Goal: Navigation & Orientation: Understand site structure

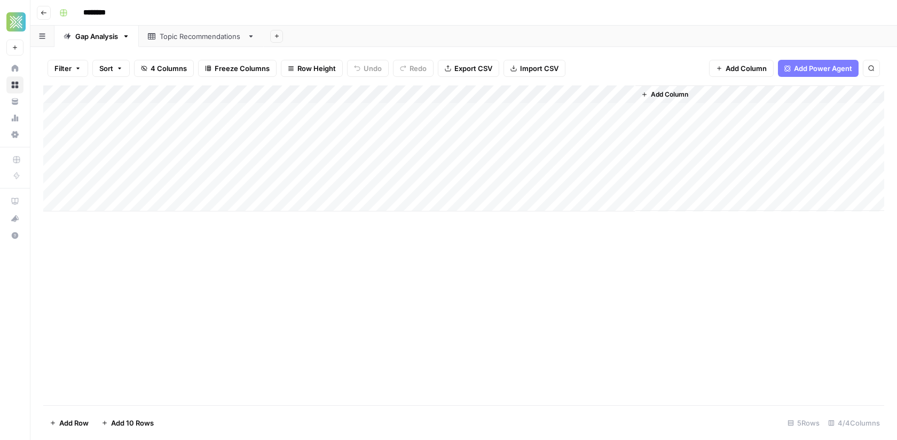
click at [612, 98] on div "Add Column" at bounding box center [463, 148] width 841 height 126
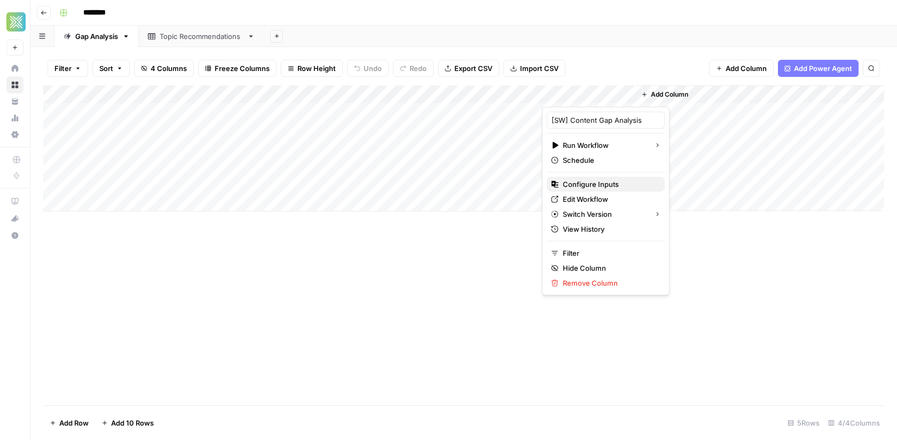
click at [590, 183] on span "Configure Inputs" at bounding box center [609, 184] width 93 height 11
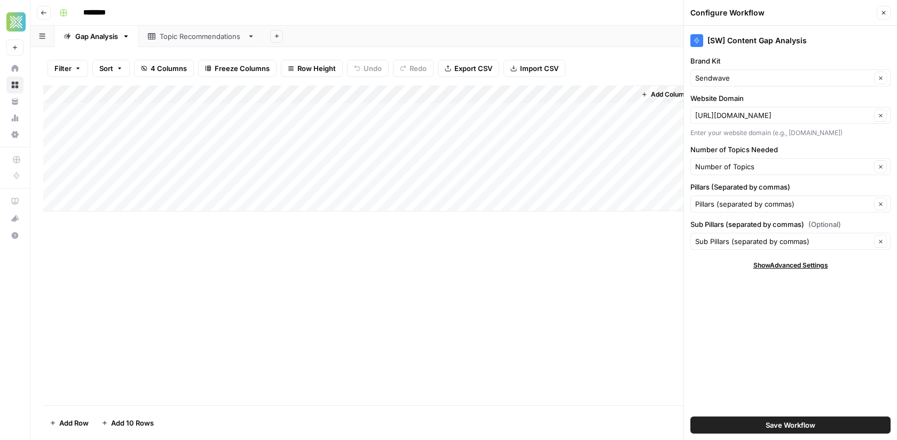
click at [631, 30] on div "Add Sheet" at bounding box center [580, 36] width 633 height 21
click at [886, 14] on icon "button" at bounding box center [884, 13] width 6 height 6
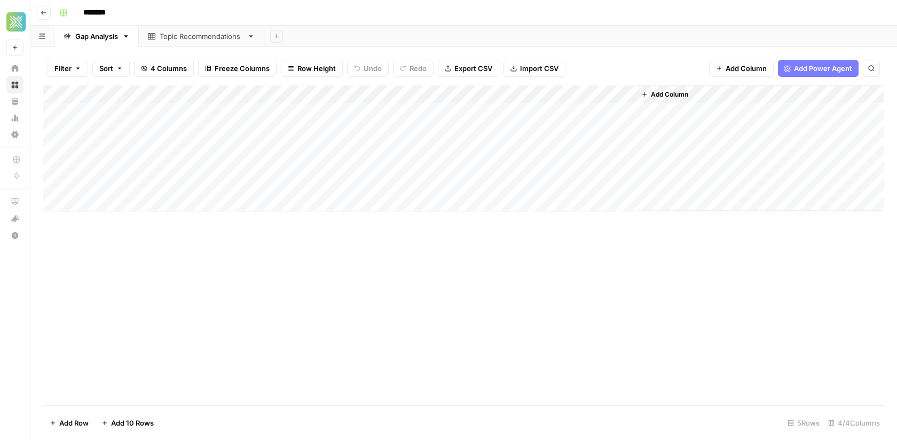
click at [213, 36] on div "Topic Recommendations" at bounding box center [201, 36] width 83 height 11
click at [104, 37] on div "Gap Analysis" at bounding box center [96, 36] width 43 height 11
click at [276, 39] on button "Add Sheet" at bounding box center [276, 36] width 13 height 13
click at [302, 73] on span "Blank" at bounding box center [330, 72] width 79 height 11
click at [268, 96] on span "Add Column" at bounding box center [268, 95] width 37 height 10
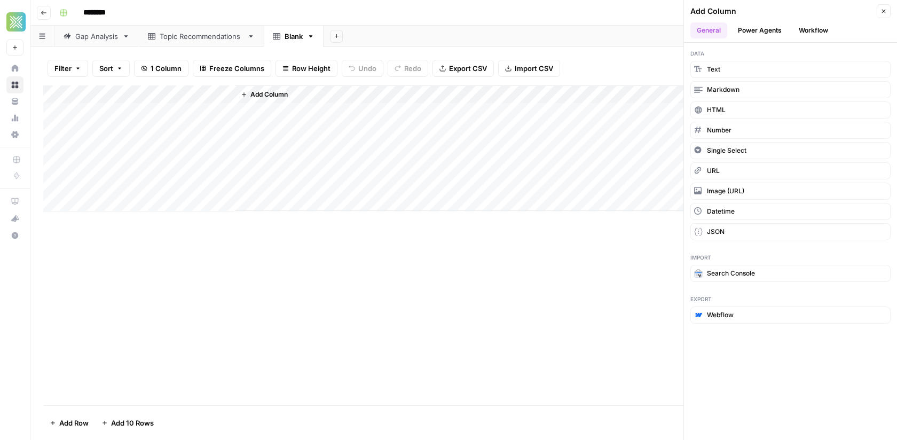
click at [825, 23] on button "Workflow" at bounding box center [814, 30] width 42 height 16
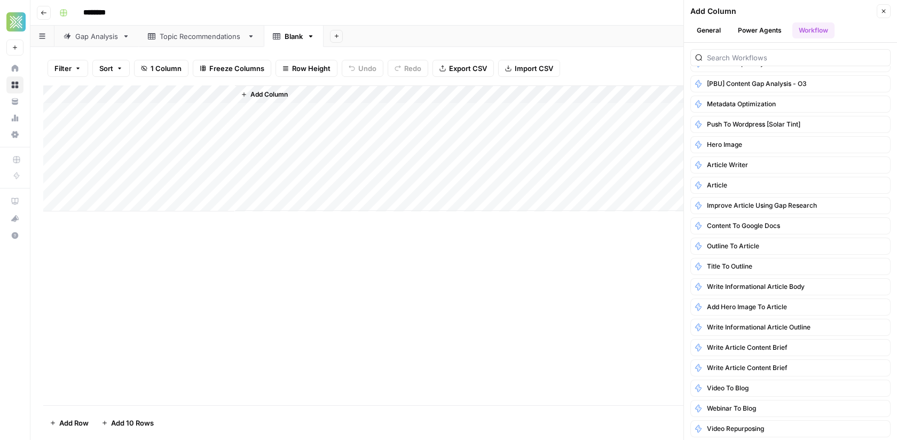
scroll to position [799, 0]
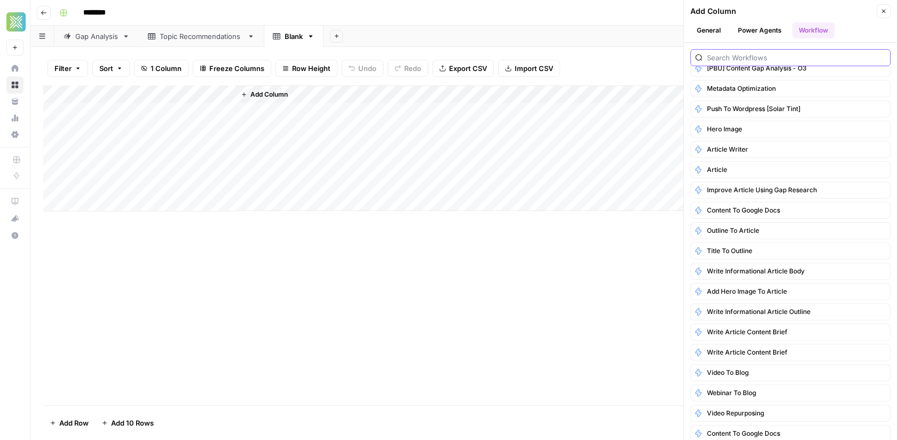
click at [745, 60] on input "search" at bounding box center [796, 57] width 179 height 11
click at [884, 11] on icon "button" at bounding box center [884, 12] width 4 height 4
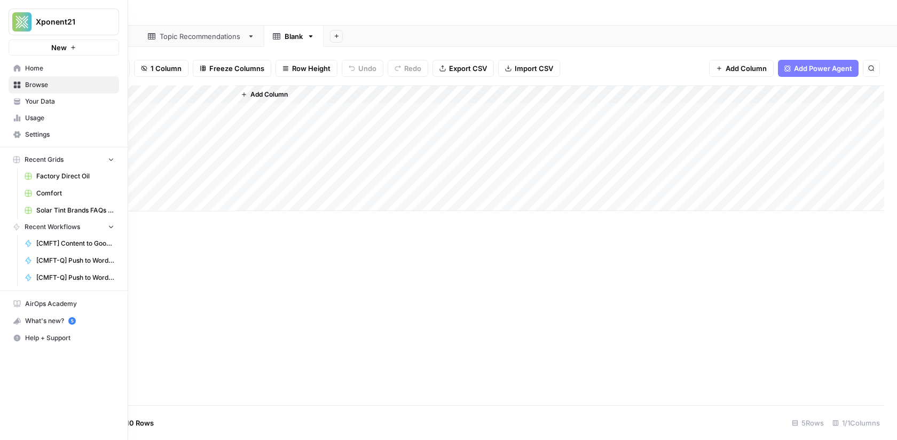
click at [27, 83] on span "Browse" at bounding box center [69, 85] width 89 height 10
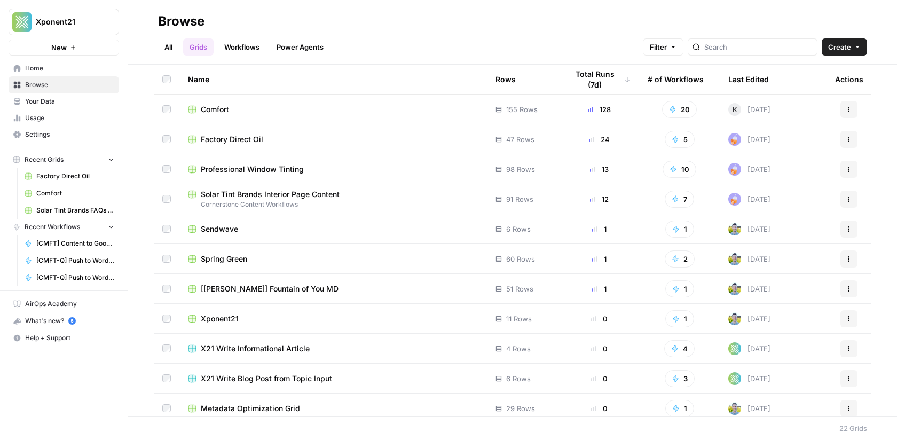
click at [245, 47] on link "Workflows" at bounding box center [242, 46] width 48 height 17
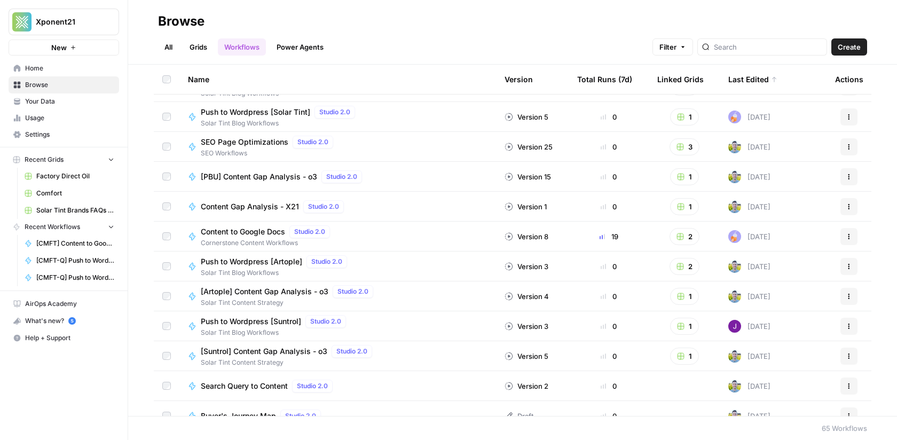
scroll to position [1622, 0]
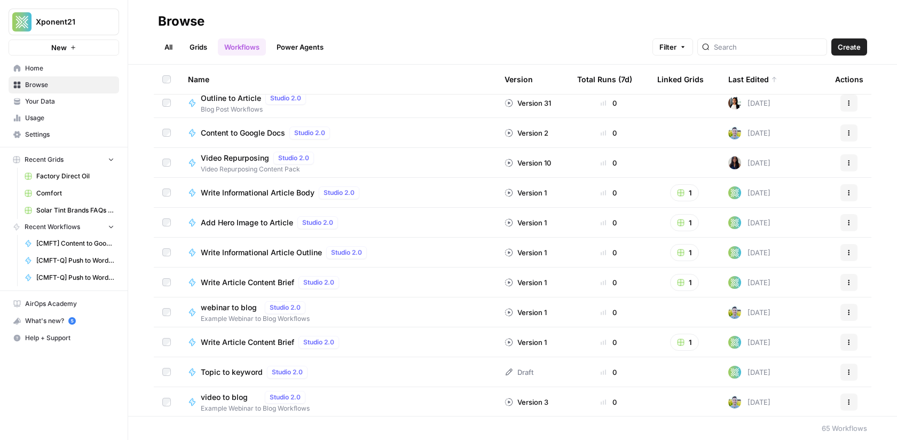
click at [43, 321] on div "What's new? 5" at bounding box center [63, 321] width 109 height 16
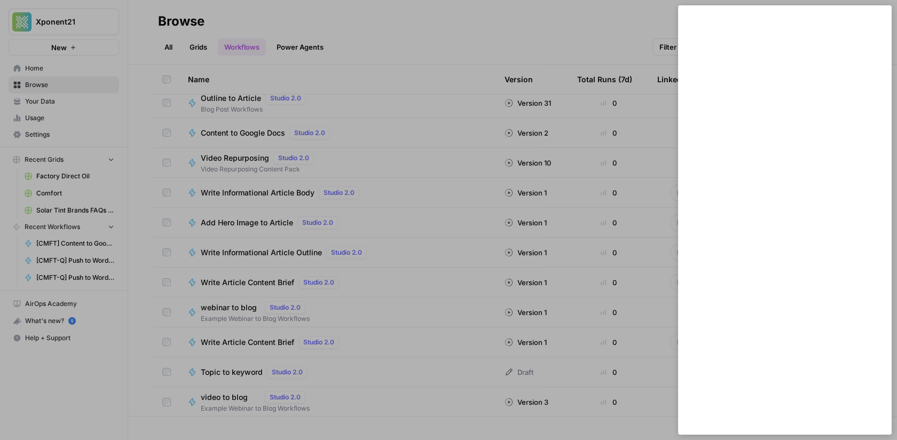
click at [73, 314] on div at bounding box center [448, 220] width 897 height 440
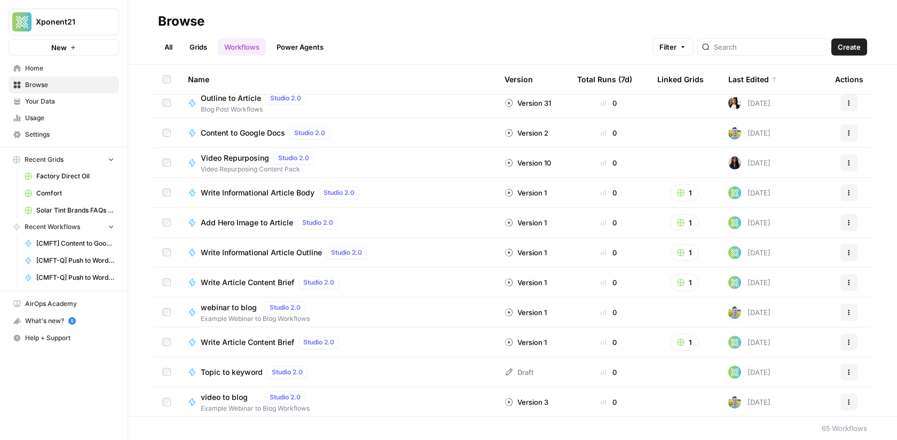
click at [71, 318] on text "5" at bounding box center [72, 320] width 3 height 5
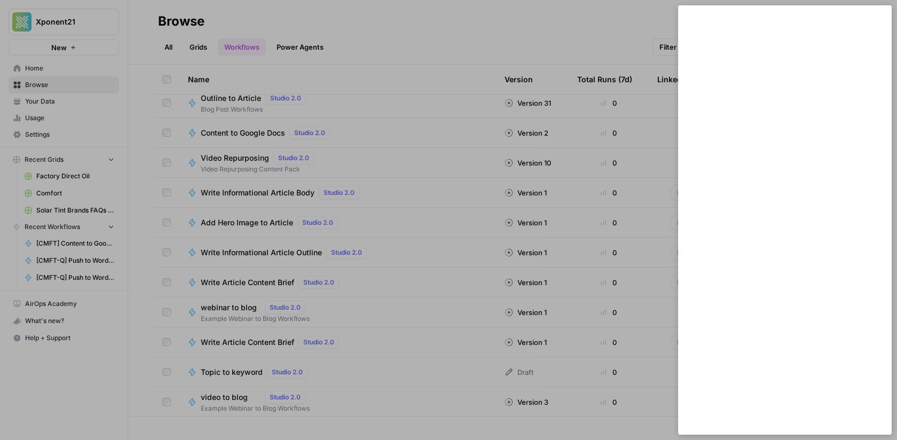
click at [44, 342] on div at bounding box center [448, 220] width 897 height 440
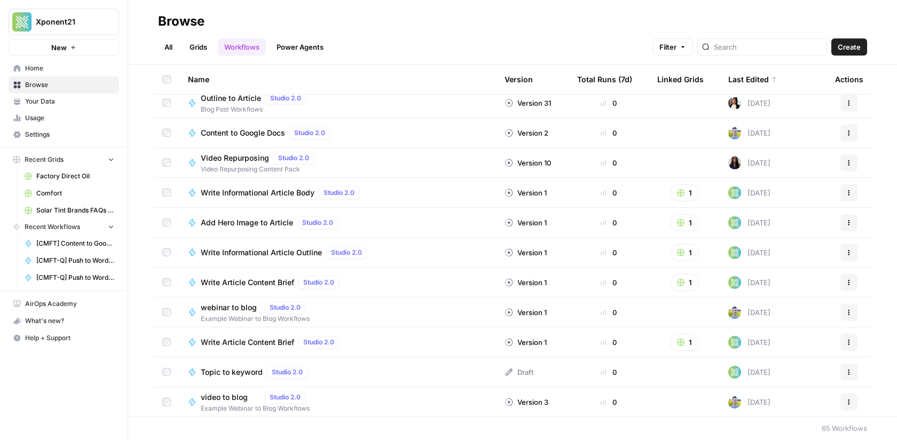
click at [50, 303] on span "AirOps Academy" at bounding box center [69, 304] width 89 height 10
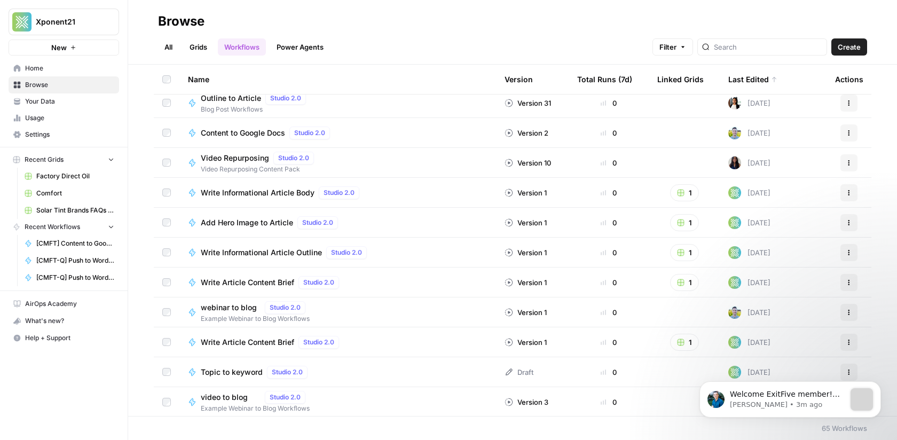
scroll to position [0, 0]
click at [46, 162] on span "Recent Grids" at bounding box center [44, 160] width 39 height 10
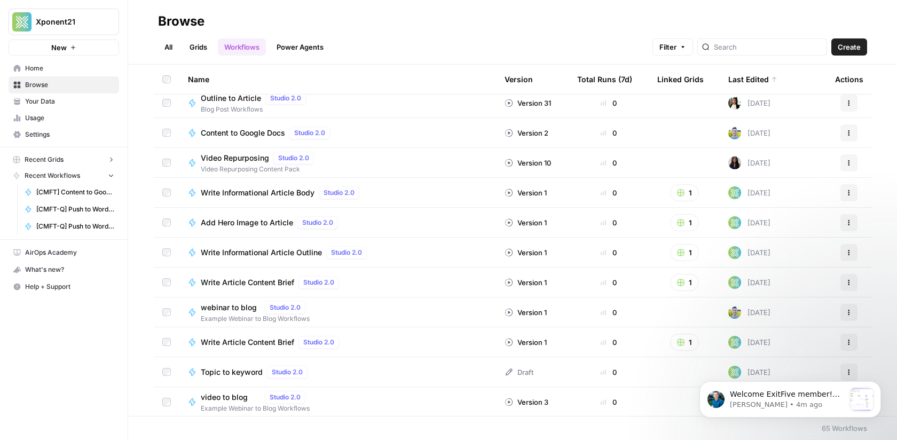
click at [38, 80] on span "Browse" at bounding box center [69, 85] width 89 height 10
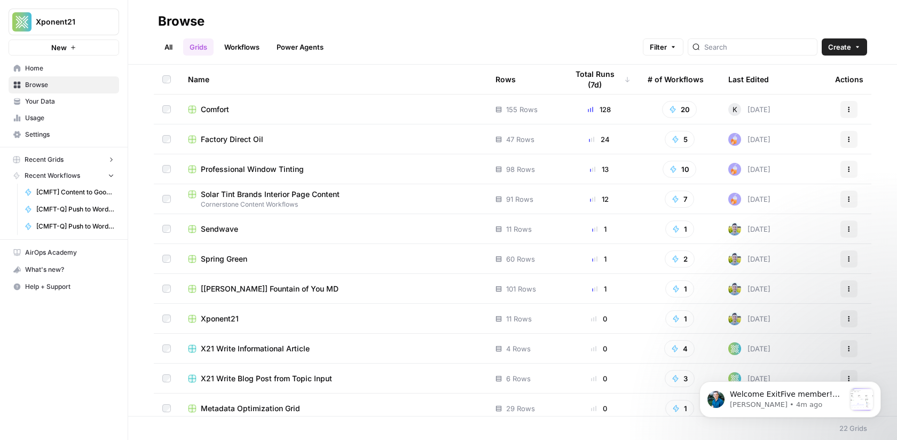
click at [223, 229] on span "Sendwave" at bounding box center [219, 229] width 37 height 11
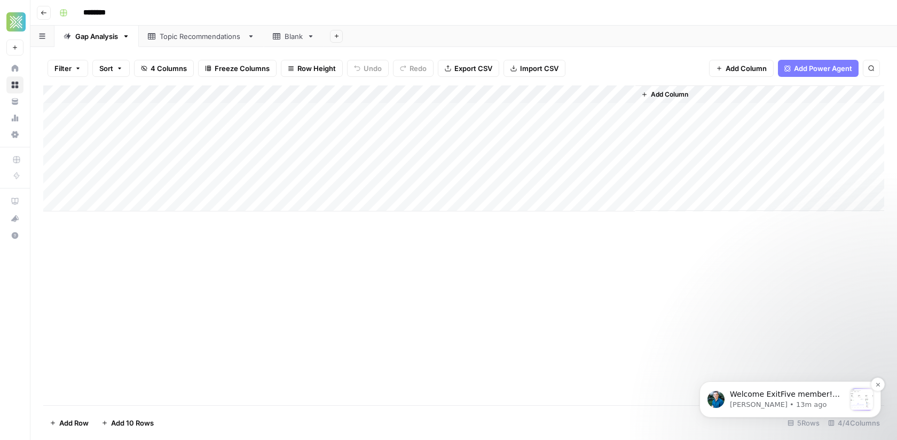
click at [787, 401] on p "[PERSON_NAME] • 13m ago" at bounding box center [787, 405] width 115 height 10
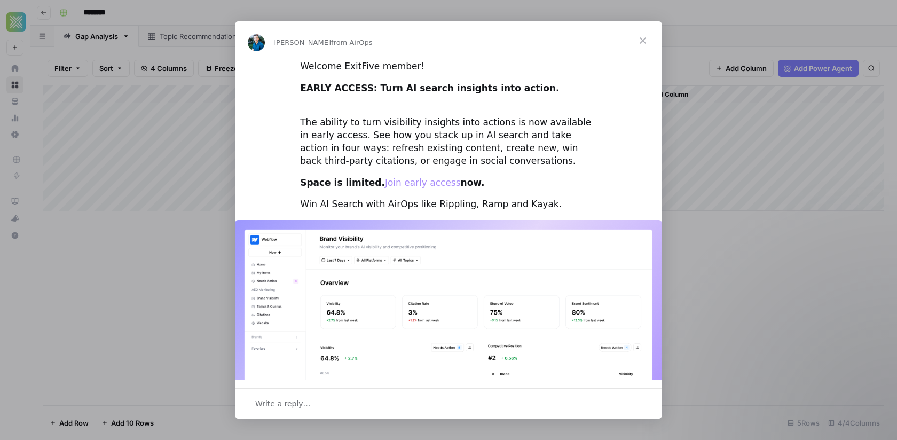
click at [409, 181] on link "Join early access" at bounding box center [423, 182] width 76 height 11
click at [641, 40] on span "Close" at bounding box center [643, 40] width 38 height 38
